Goal: Transaction & Acquisition: Subscribe to service/newsletter

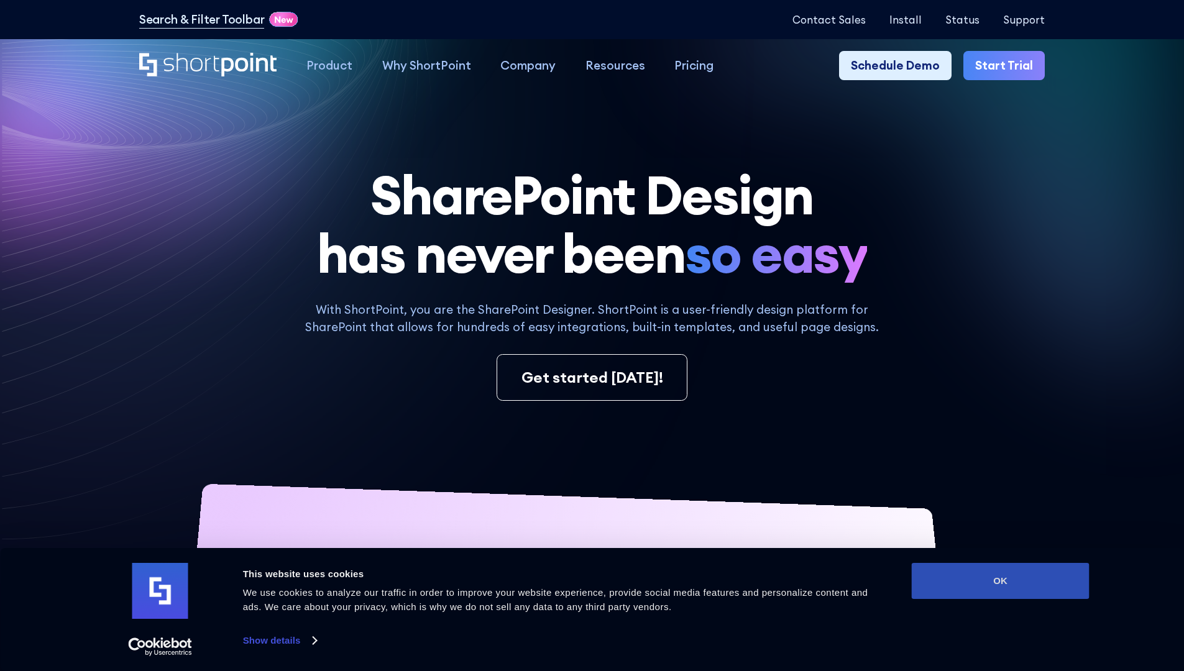
click at [1000, 581] on button "OK" at bounding box center [1001, 581] width 178 height 36
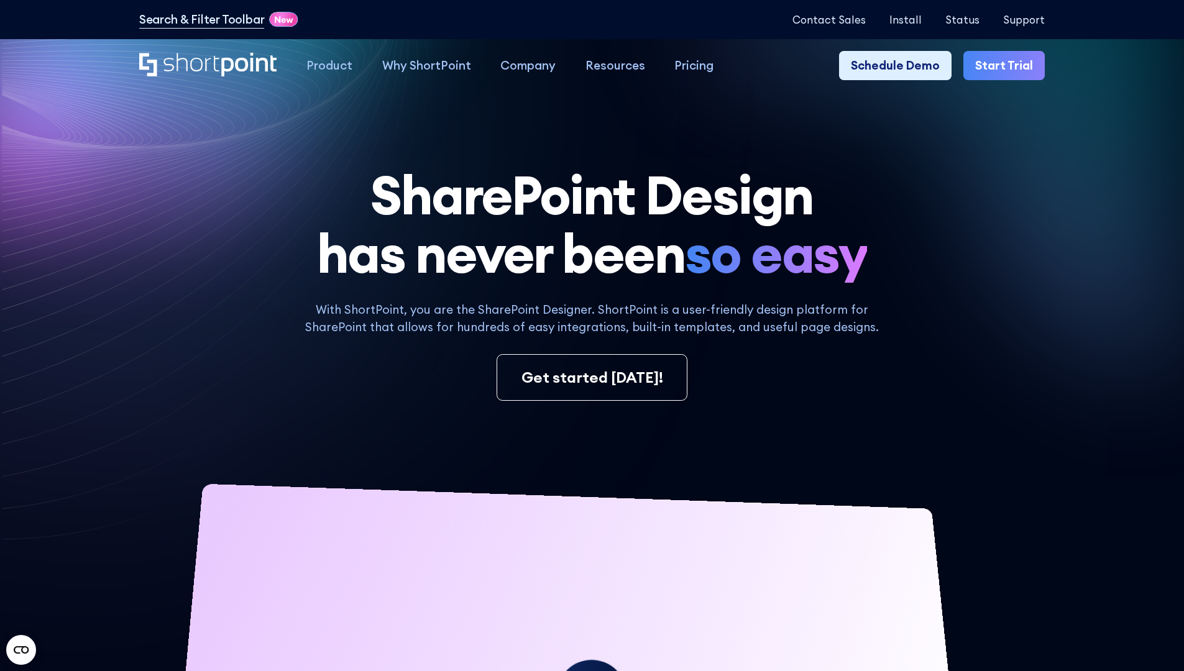
click at [1008, 66] on link "Start Trial" at bounding box center [1003, 66] width 81 height 30
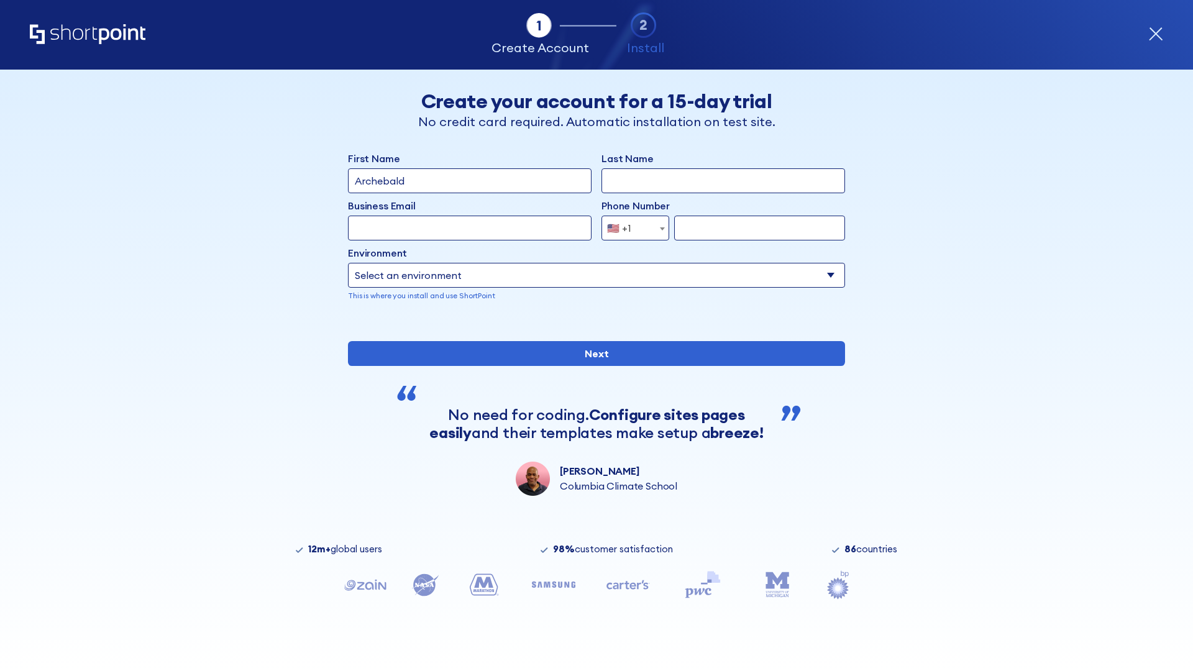
type input "Archebald"
type input "Berkuskv"
type input "2125556789"
select select "Microsoft 365"
type input "2125556789"
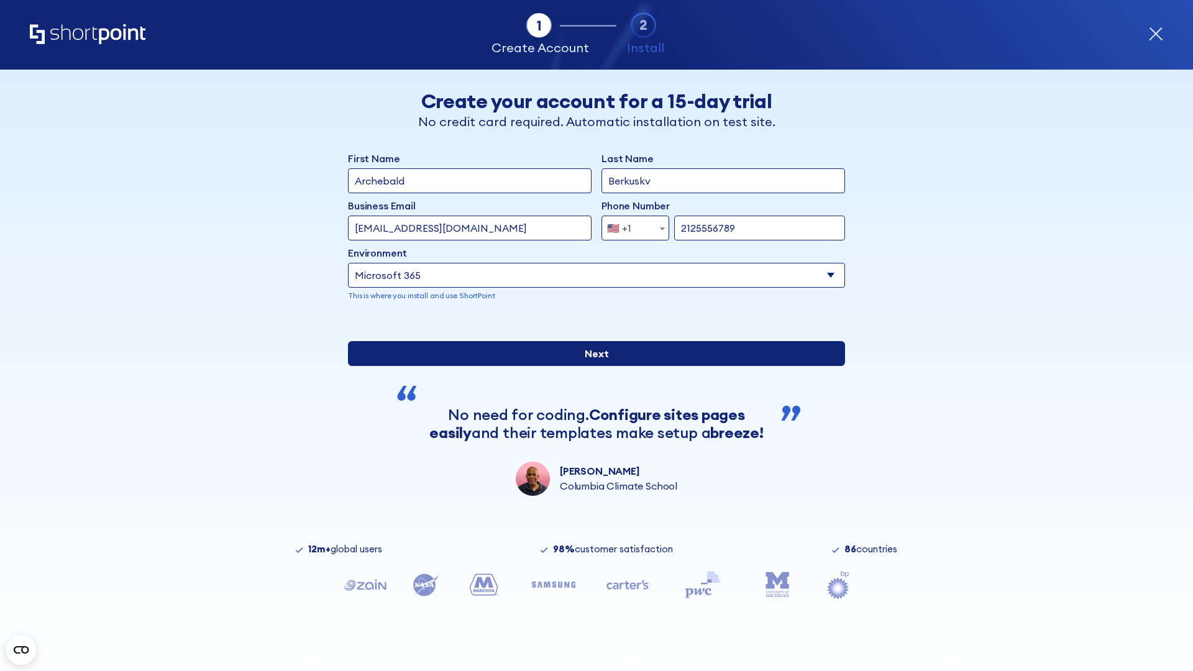
scroll to position [3, 0]
click at [592, 366] on input "Next" at bounding box center [596, 353] width 497 height 25
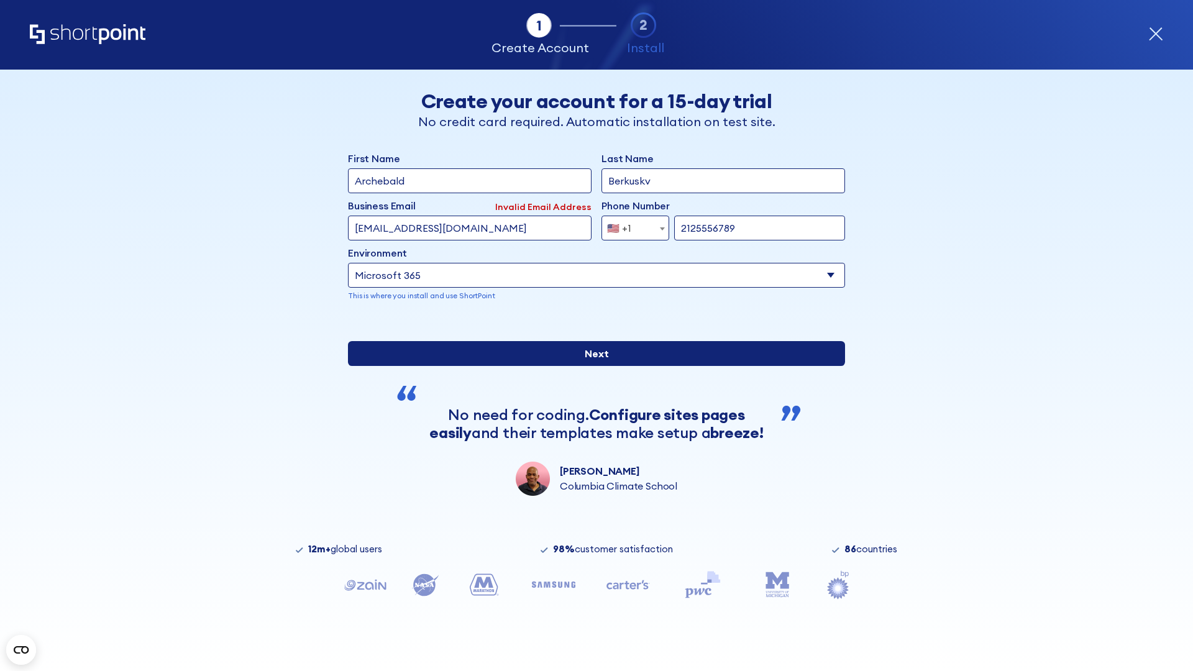
click at [592, 366] on input "Next" at bounding box center [596, 353] width 497 height 25
type input "[EMAIL_ADDRESS][DOMAIN_NAME]"
click at [592, 366] on input "Next" at bounding box center [596, 353] width 497 height 25
